Goal: Communication & Community: Answer question/provide support

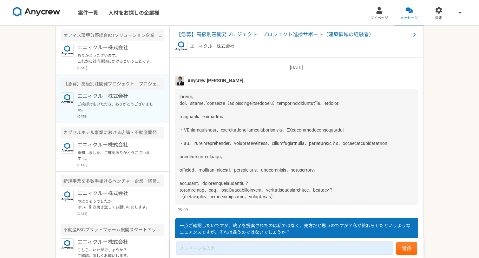
scroll to position [640, 0]
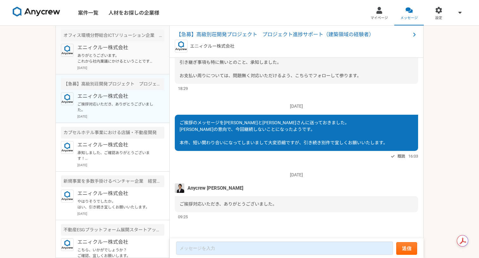
click at [135, 47] on p "エニィクルー株式会社" at bounding box center [116, 48] width 78 height 8
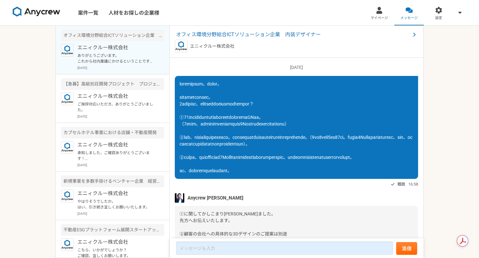
scroll to position [673, 0]
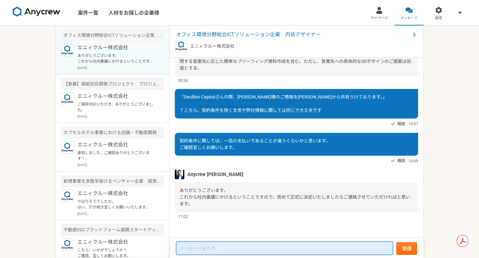
click at [236, 243] on textarea at bounding box center [284, 247] width 217 height 13
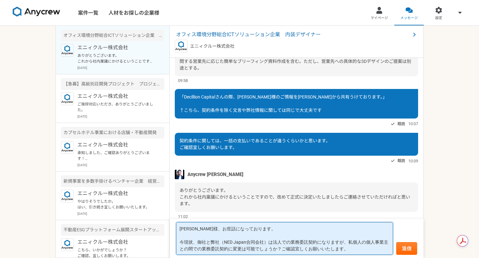
click at [281, 249] on textarea "[PERSON_NAME]様、お世話になっております。 今現状、御社と弊社（NED Japan合同会社）は法人での業務委託契約になりますが、私個人の個人事業主…" at bounding box center [284, 238] width 217 height 33
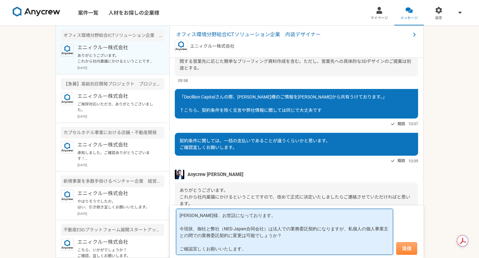
type textarea "[PERSON_NAME]様、お世話になっております。 今現状、御社と弊社（NED Japan合同会社）は法人での業務委託契約になりますが、私個人の個人事業主…"
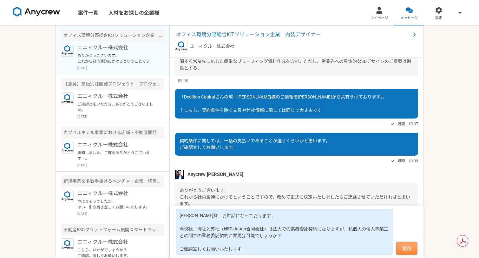
click at [408, 250] on button "送信" at bounding box center [406, 248] width 21 height 13
click at [408, 248] on button "送信" at bounding box center [406, 248] width 21 height 13
click at [410, 249] on button "送信" at bounding box center [406, 248] width 21 height 13
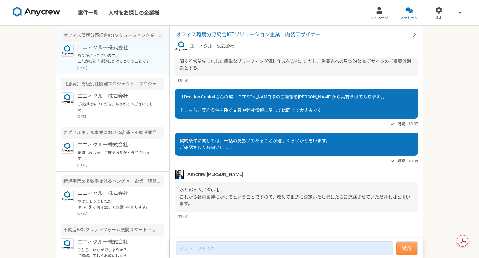
scroll to position [623, 0]
